Goal: Download file/media

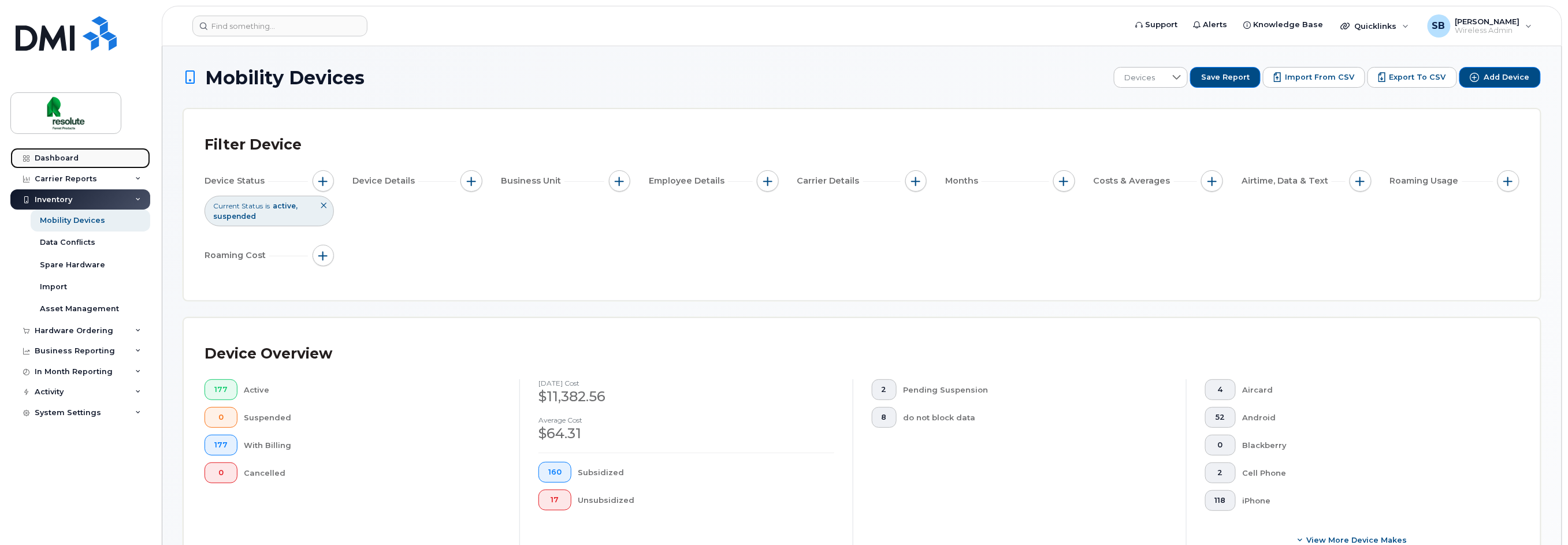
click at [65, 158] on div "Dashboard" at bounding box center [56, 158] width 44 height 9
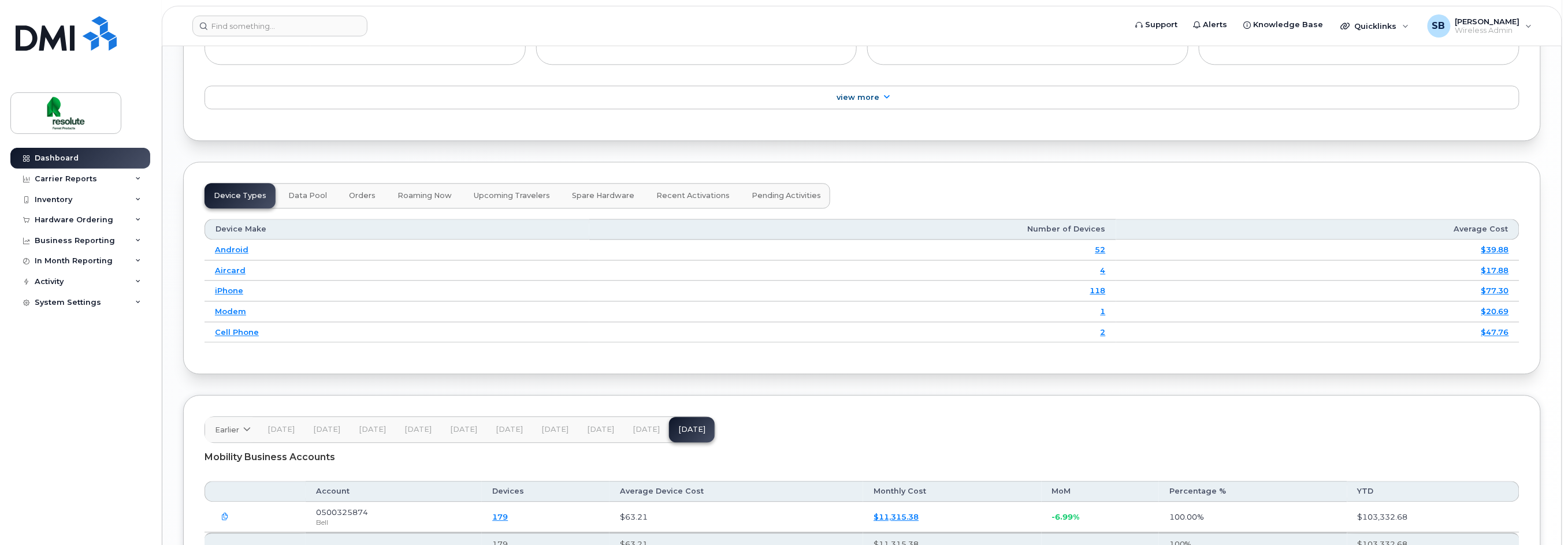
scroll to position [1490, 0]
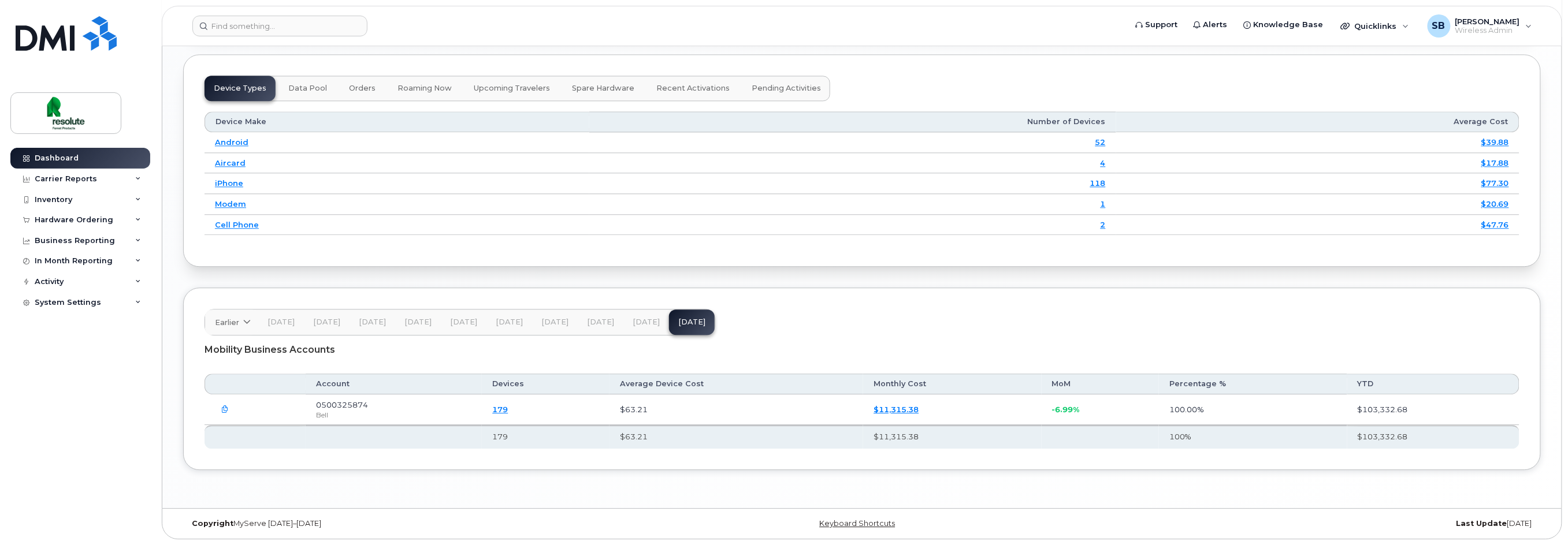
click at [222, 410] on icon "button" at bounding box center [225, 409] width 7 height 7
click at [860, 324] on header "Earlier 2024 November October September August July June May April March Februa…" at bounding box center [862, 319] width 1315 height 27
click at [896, 410] on link "$11,315.38" at bounding box center [896, 409] width 45 height 9
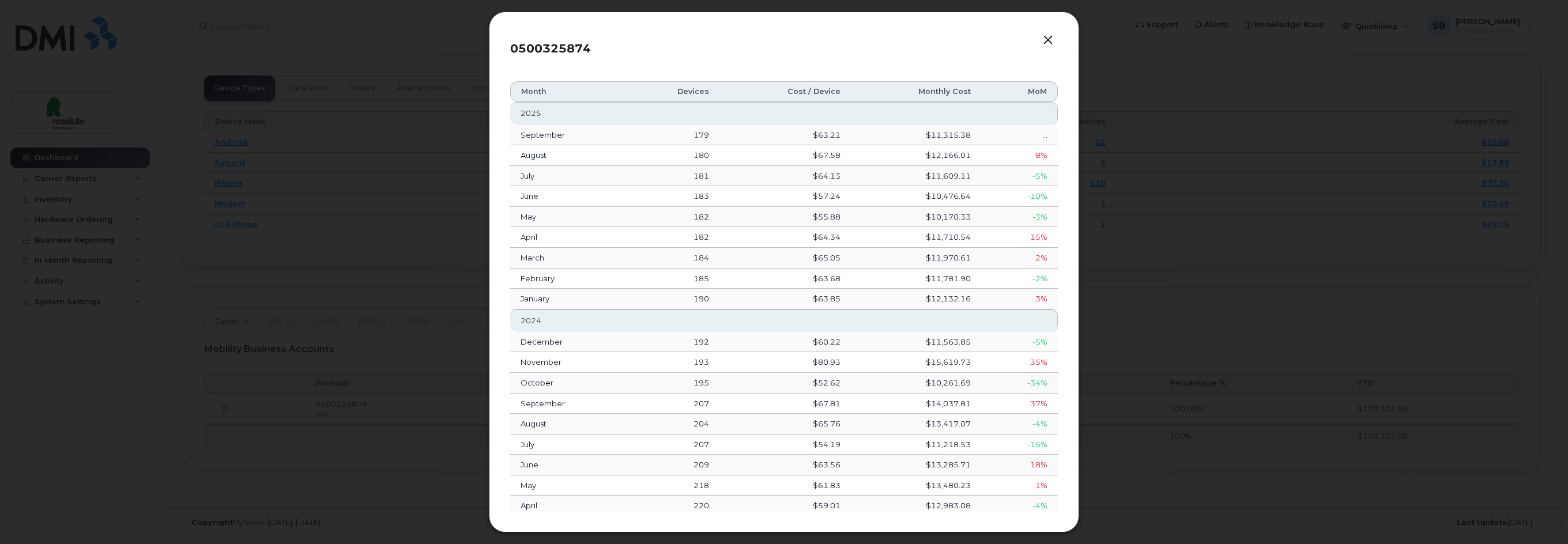
click at [1042, 39] on button "button" at bounding box center [1048, 40] width 17 height 16
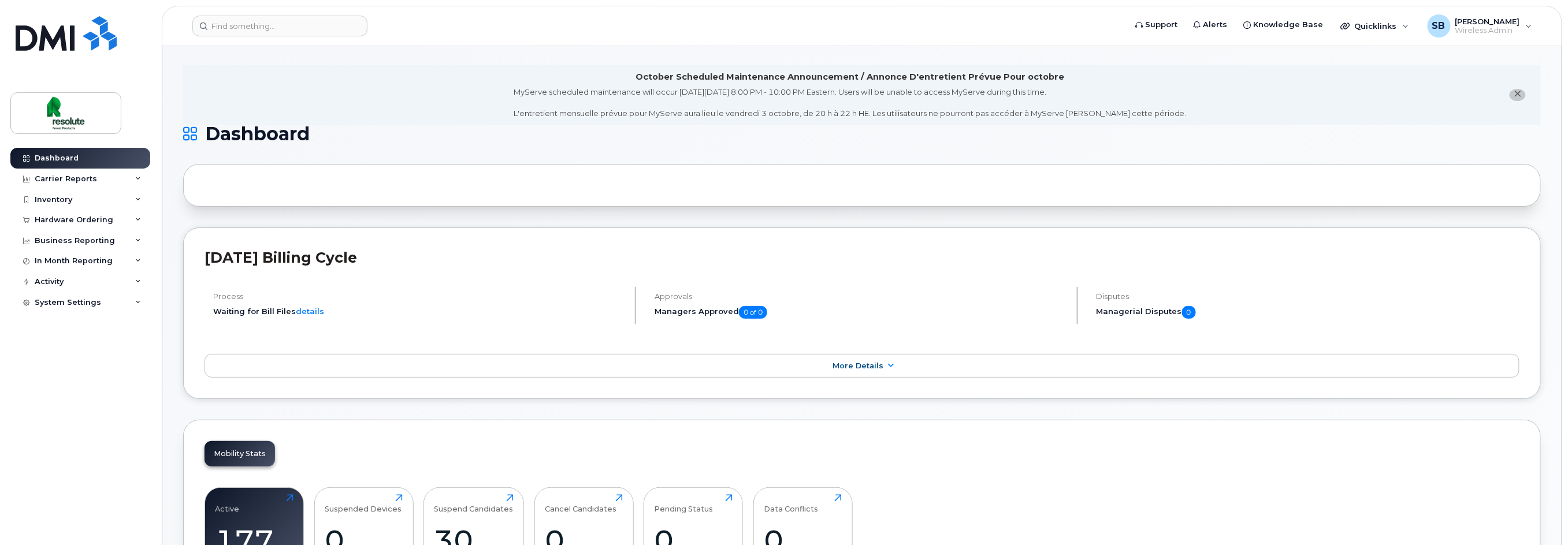
scroll to position [0, 0]
click at [309, 309] on link "details" at bounding box center [309, 313] width 28 height 9
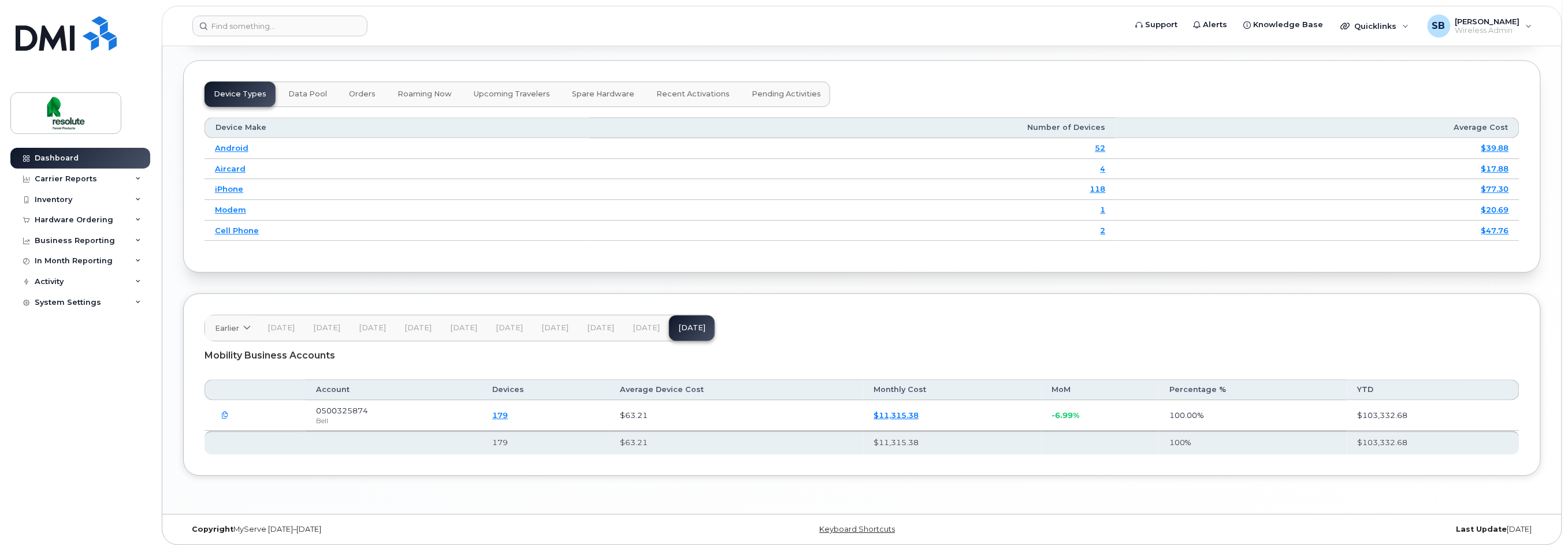
scroll to position [1588, 0]
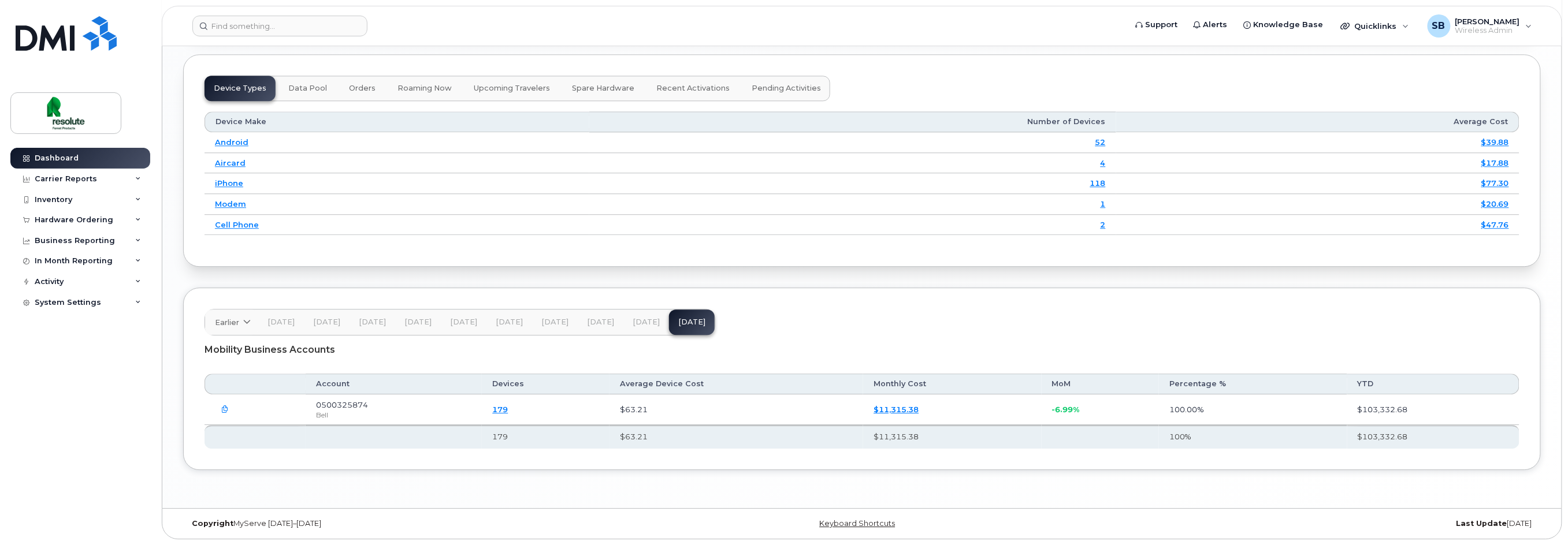
click at [224, 404] on button "button" at bounding box center [225, 409] width 21 height 21
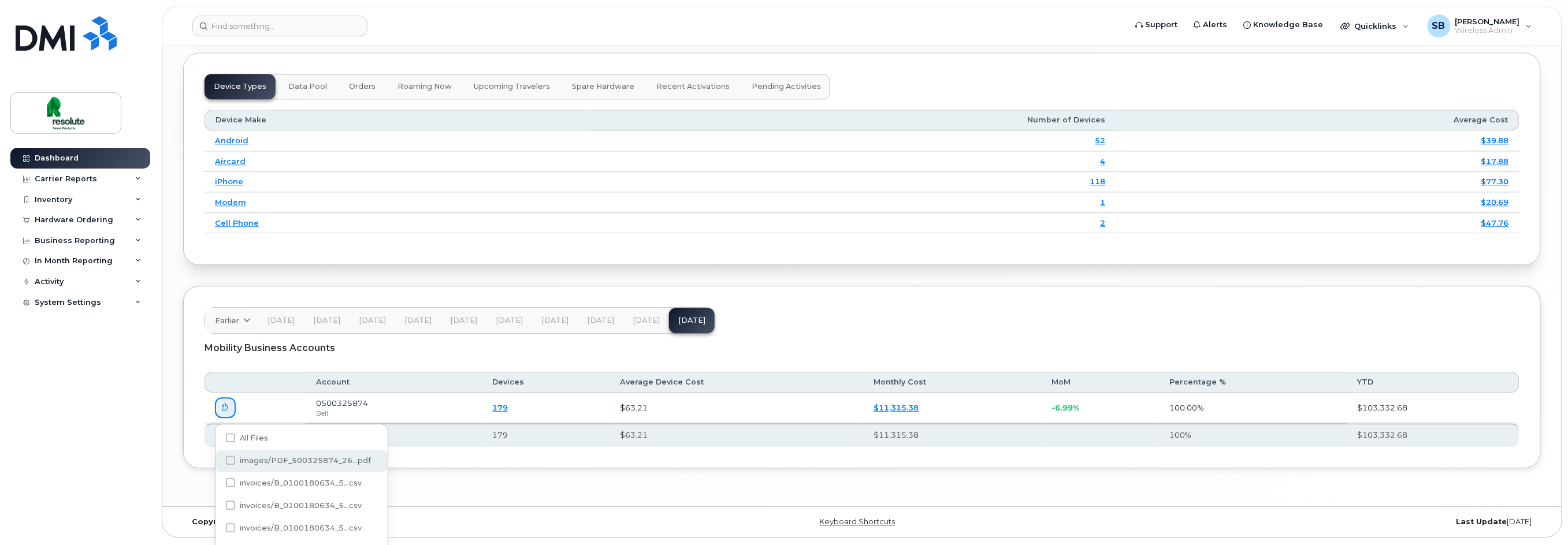
click at [231, 459] on span at bounding box center [230, 460] width 9 height 9
click at [217, 459] on input "images/PDF_500325874_26...pdf" at bounding box center [215, 460] width 6 height 6
checkbox input "true"
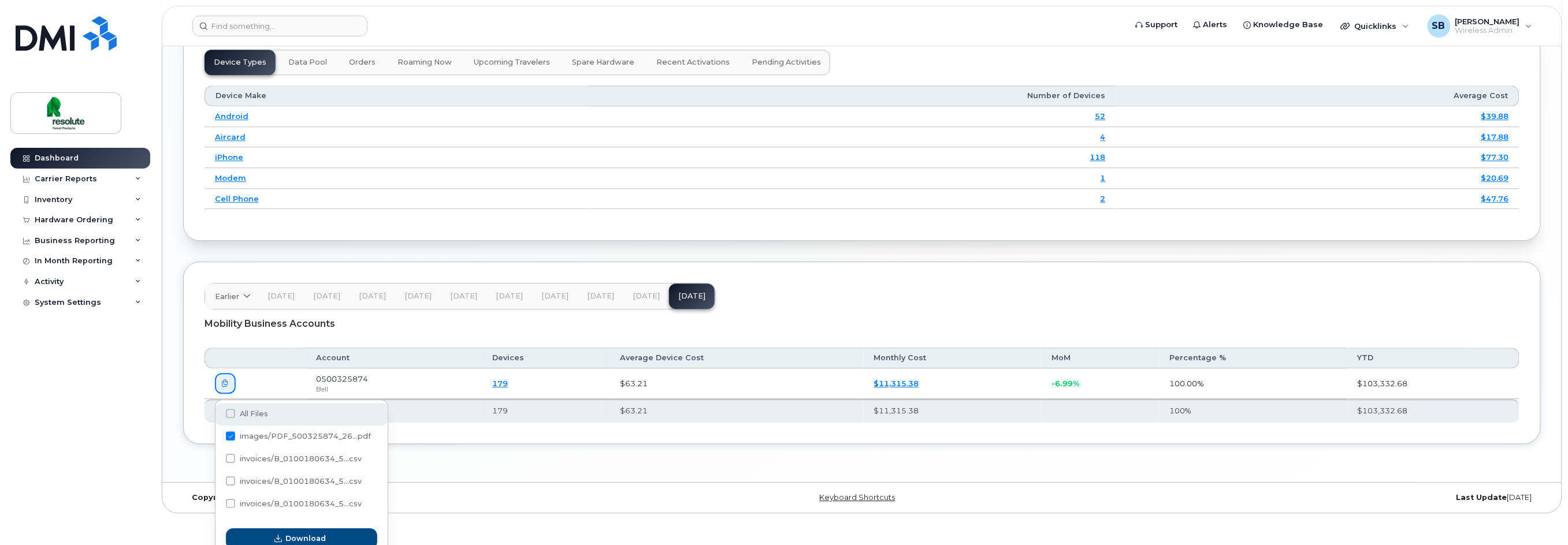
scroll to position [1623, 0]
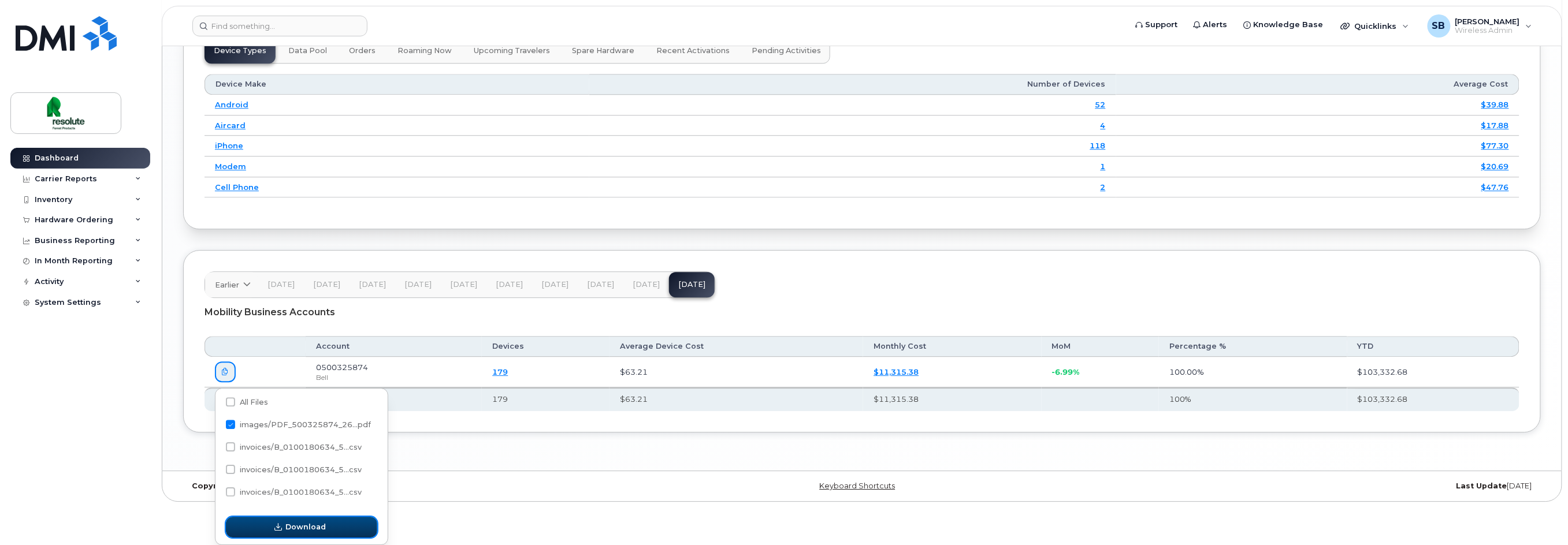
click at [318, 529] on span "Download" at bounding box center [306, 526] width 40 height 11
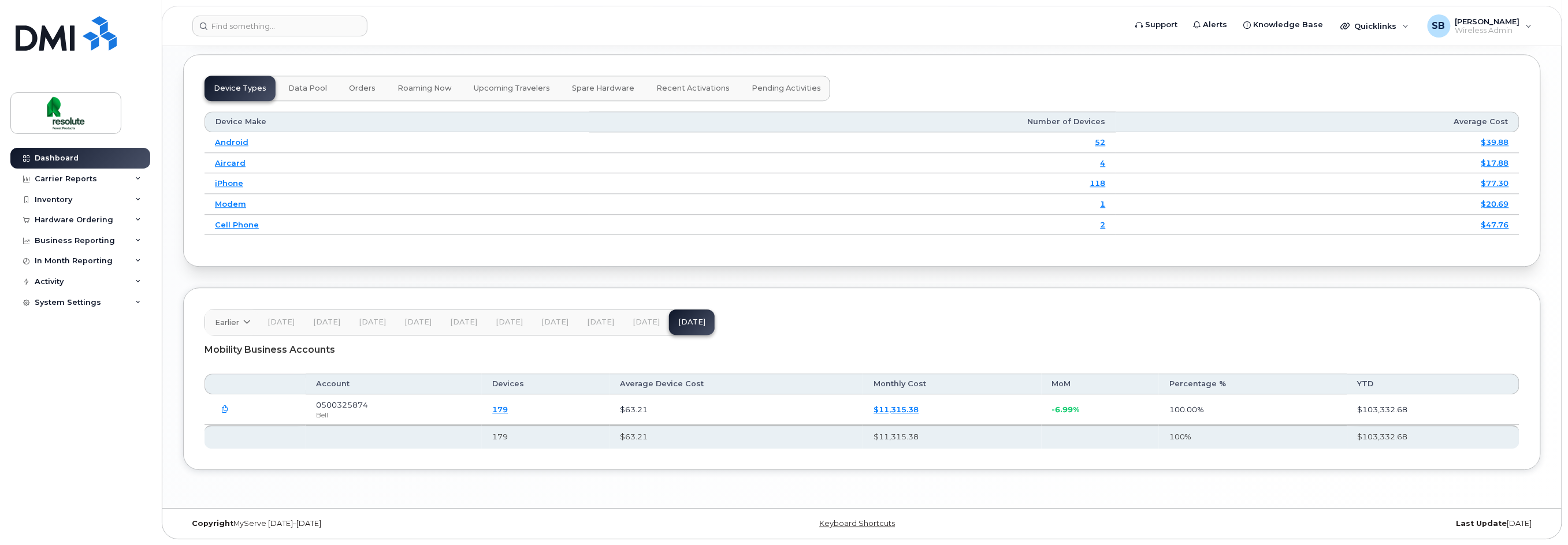
scroll to position [1588, 0]
click at [137, 177] on icon at bounding box center [138, 179] width 6 height 6
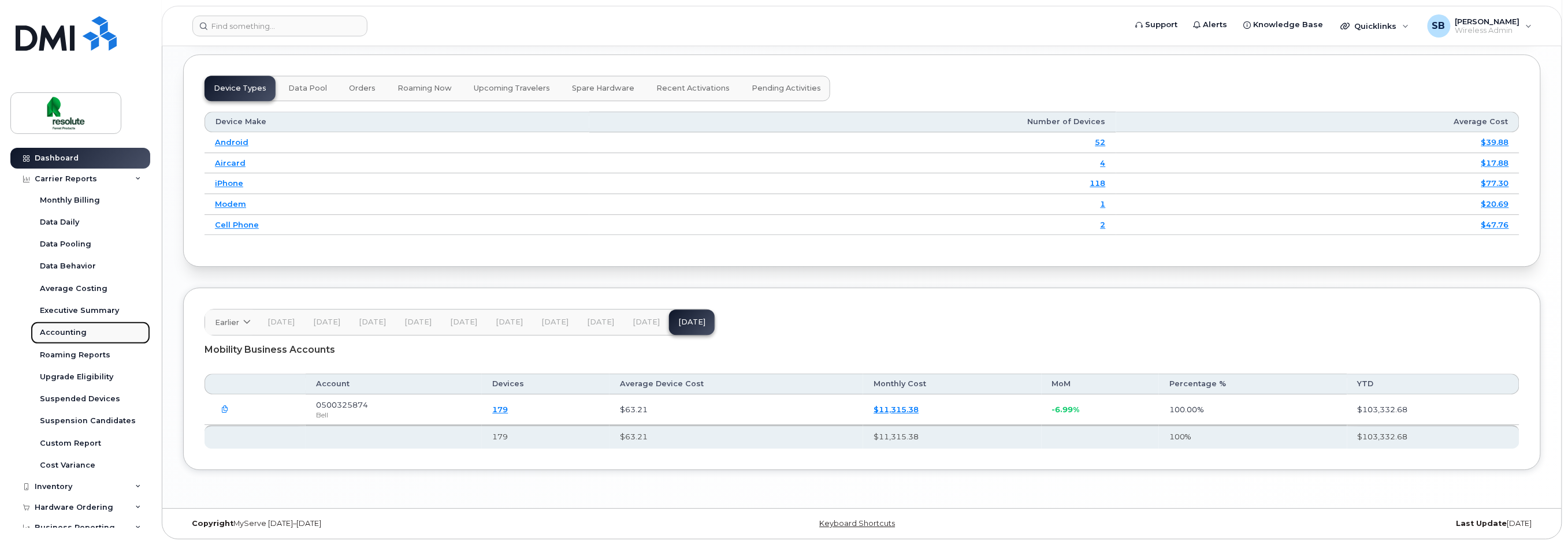
click at [59, 333] on div "Accounting" at bounding box center [63, 332] width 47 height 10
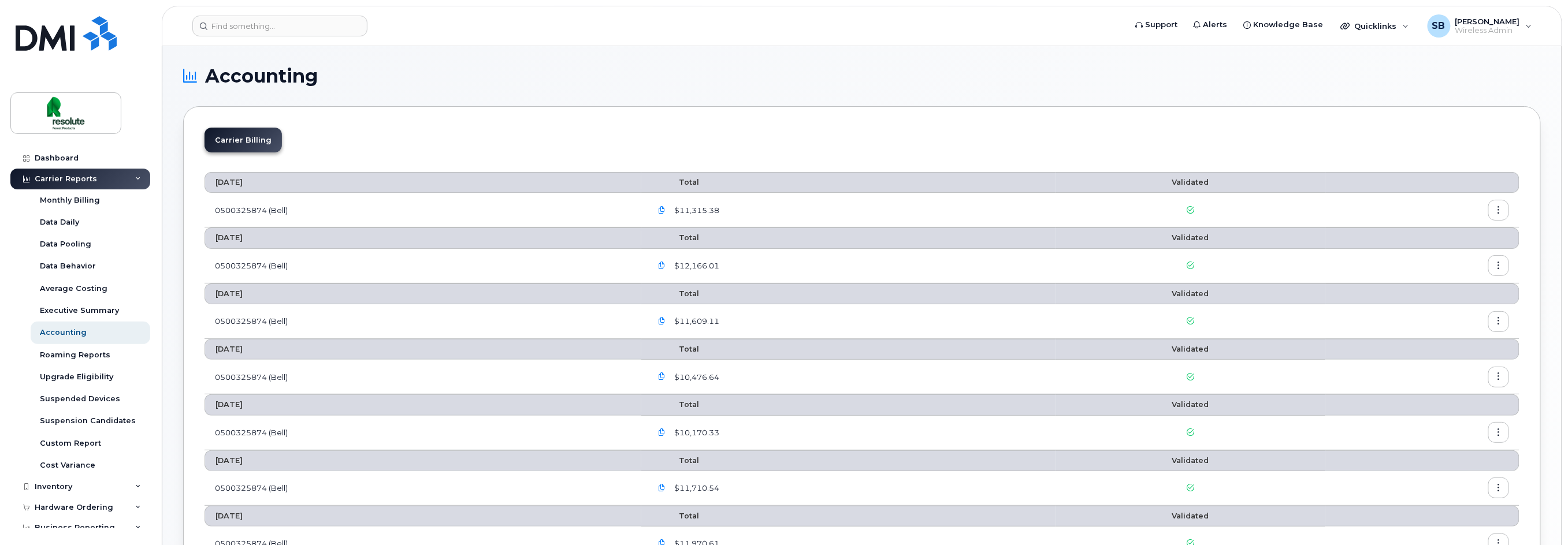
click at [1499, 210] on icon "button" at bounding box center [1498, 210] width 7 height 7
click at [1450, 256] on span "Download" at bounding box center [1446, 257] width 45 height 10
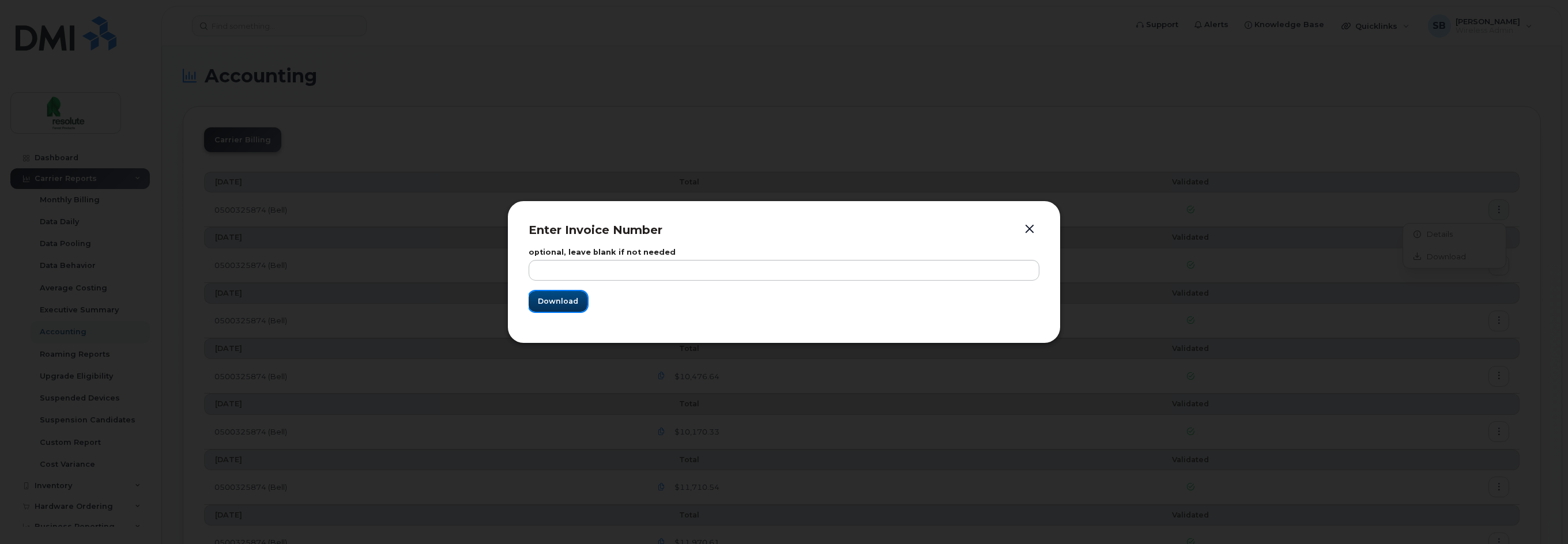
click at [552, 303] on span "Download" at bounding box center [558, 301] width 40 height 11
